Goal: Navigation & Orientation: Find specific page/section

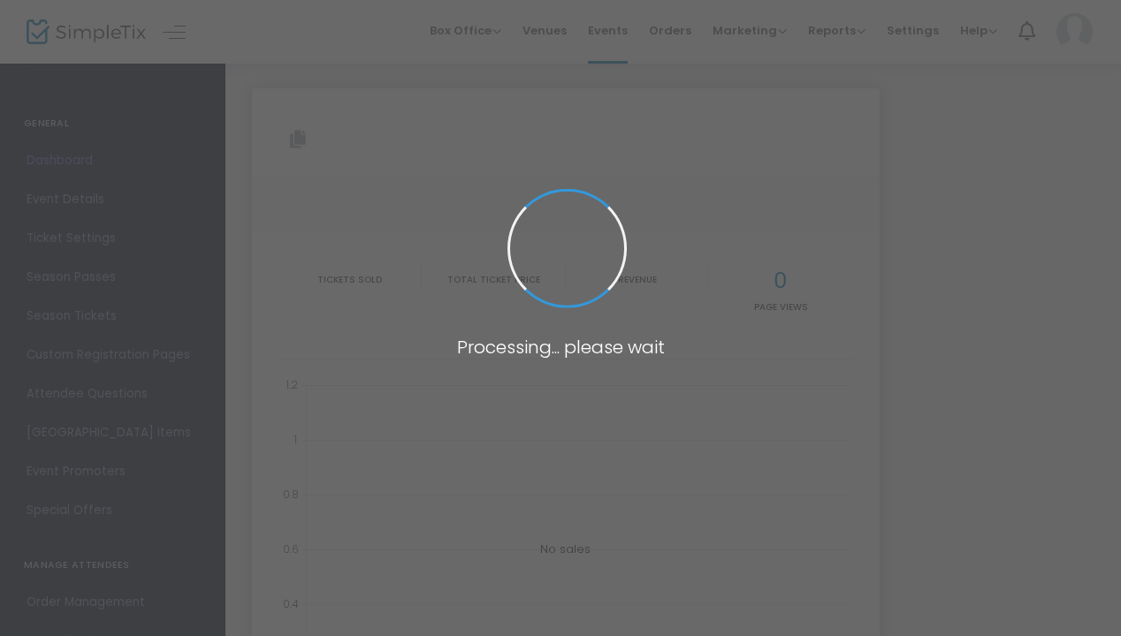
type input "https://www.simpletix.com/e/montreal-bus-to-repentigny-rally-at-gd-reg-tickets-…"
type input "[URL][DOMAIN_NAME]"
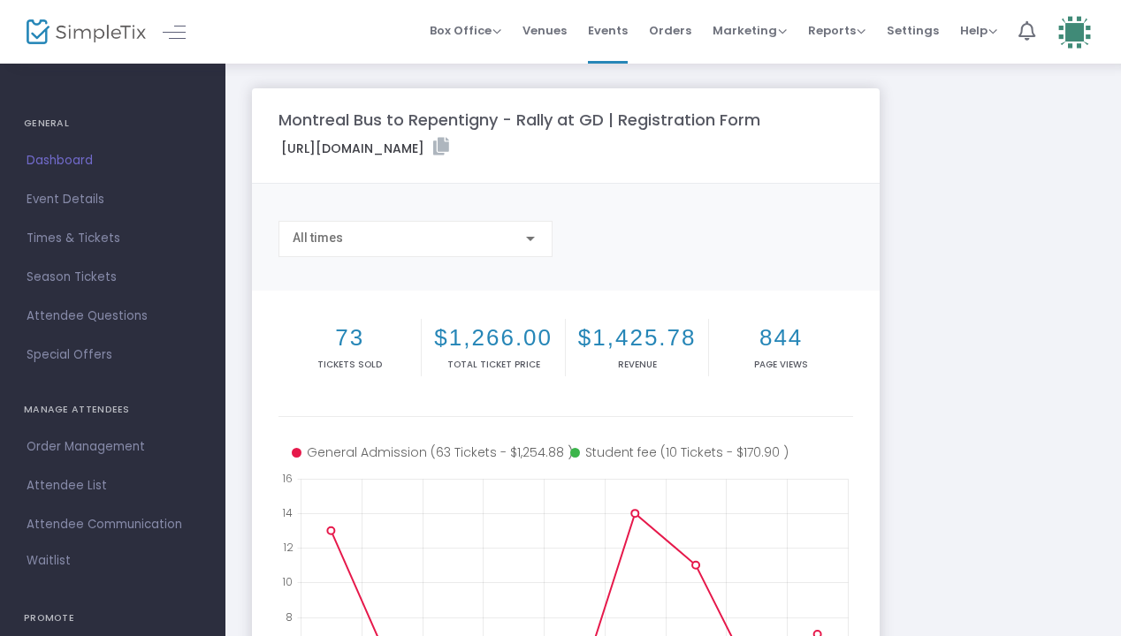
click at [57, 167] on span "Dashboard" at bounding box center [113, 160] width 172 height 23
click at [91, 49] on div at bounding box center [70, 32] width 87 height 64
click at [90, 34] on img at bounding box center [86, 32] width 119 height 26
